Goal: Transaction & Acquisition: Purchase product/service

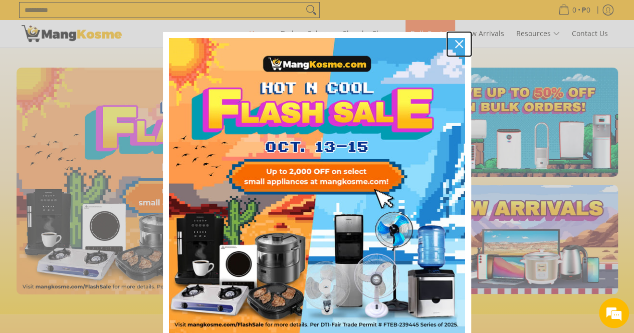
click at [455, 45] on icon "close icon" at bounding box center [459, 44] width 8 height 8
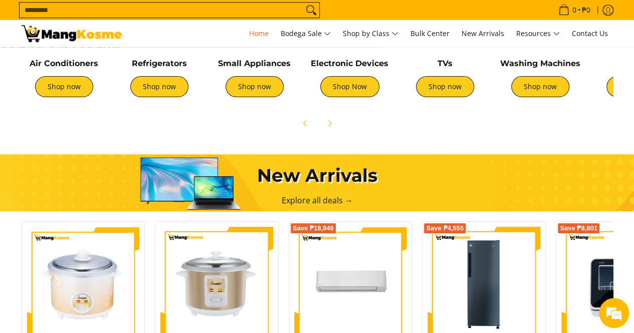
scroll to position [401, 0]
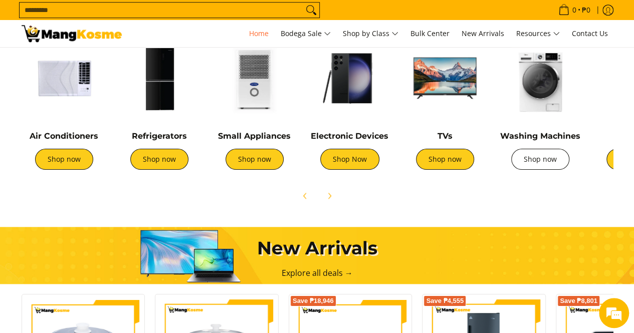
drag, startPoint x: 541, startPoint y: 160, endPoint x: 536, endPoint y: 165, distance: 7.1
click at [541, 160] on link "Shop now" at bounding box center [540, 159] width 58 height 21
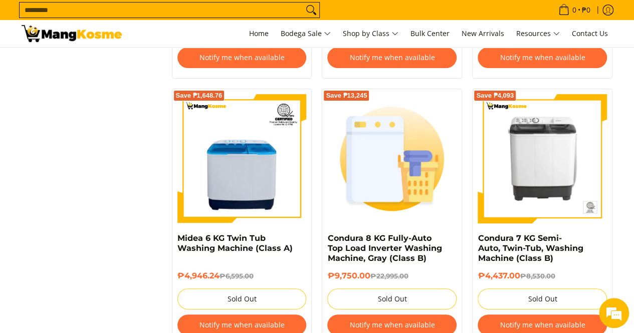
scroll to position [2104, 0]
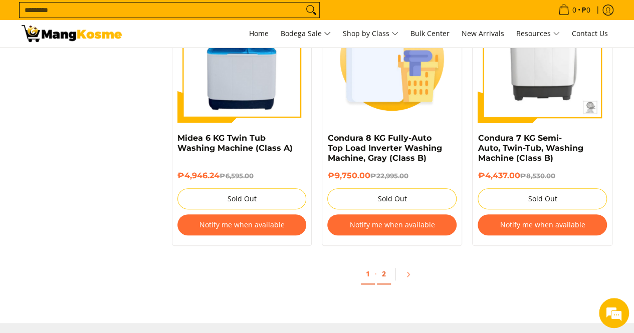
click at [385, 271] on link "2" at bounding box center [384, 274] width 14 height 21
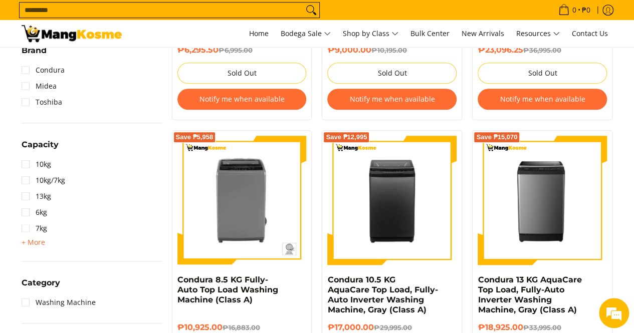
scroll to position [351, 0]
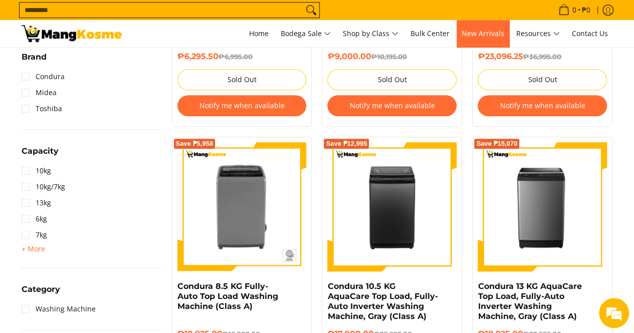
click at [489, 30] on span "New Arrivals" at bounding box center [482, 34] width 43 height 10
